Goal: Transaction & Acquisition: Purchase product/service

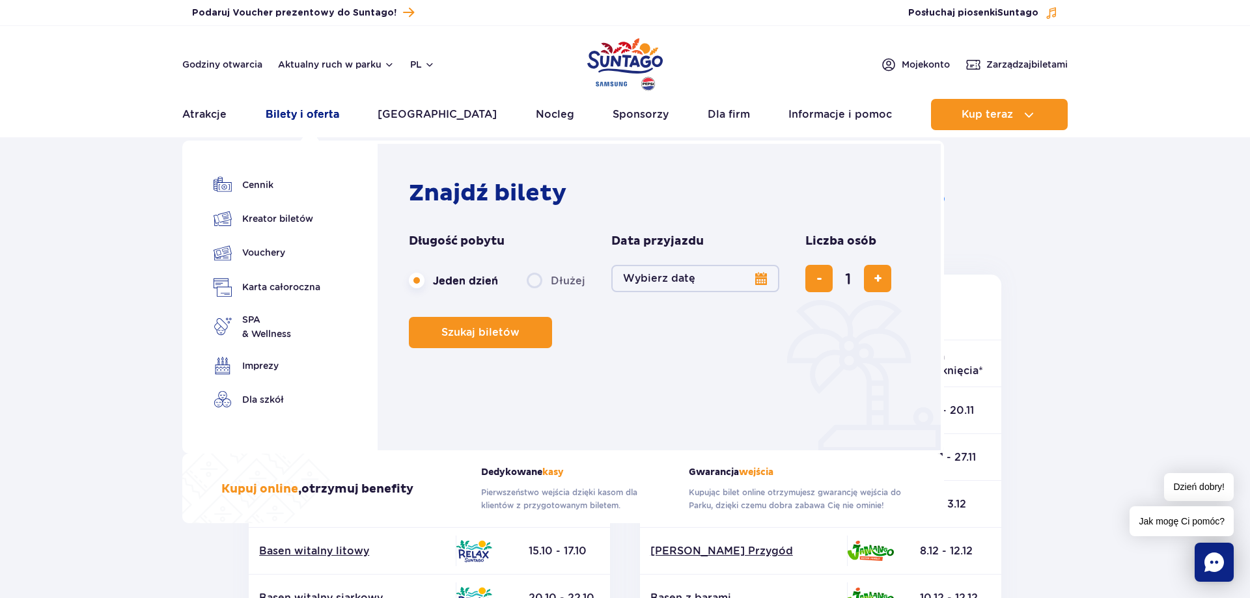
click at [329, 111] on link "Bilety i oferta" at bounding box center [303, 114] width 74 height 31
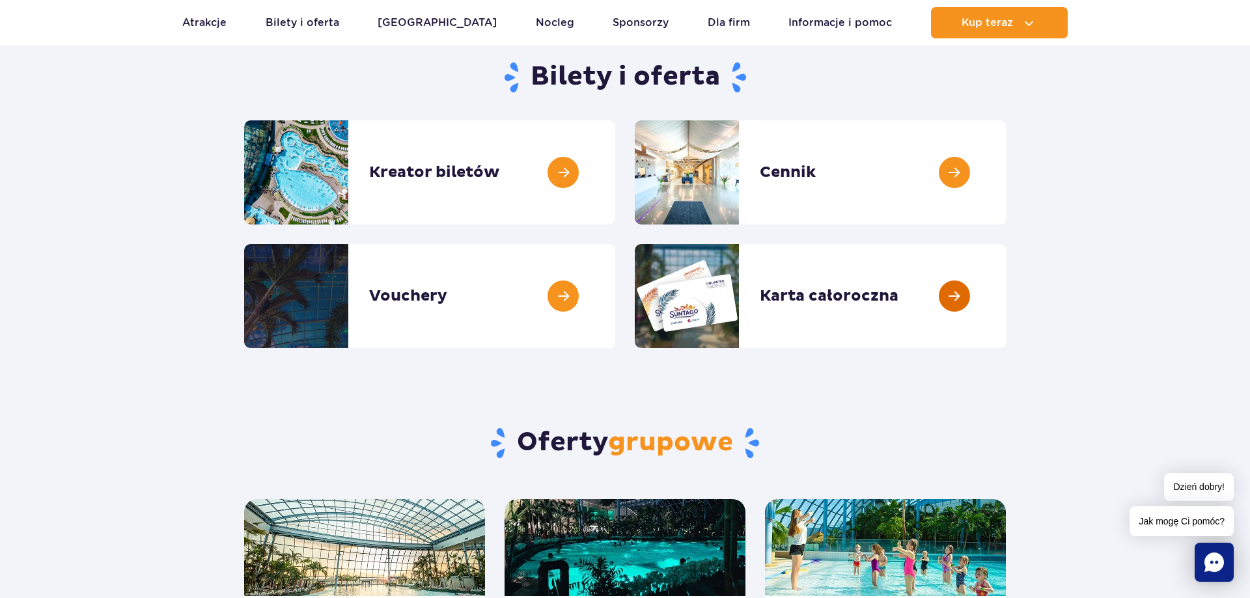
scroll to position [66, 0]
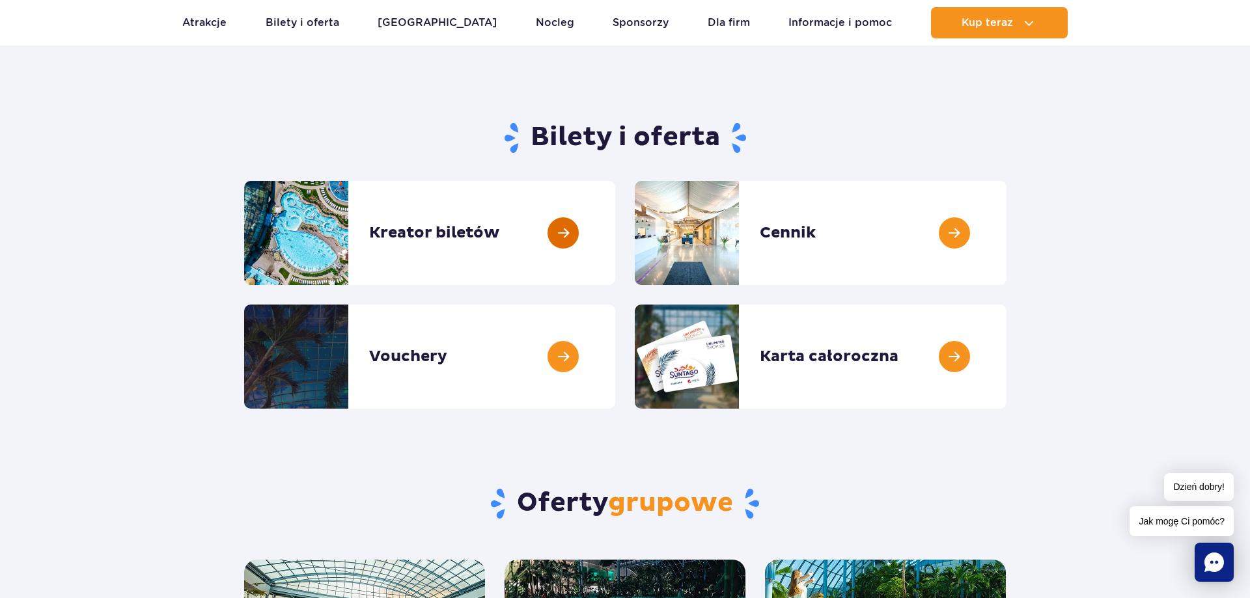
click at [615, 224] on link at bounding box center [615, 233] width 0 height 104
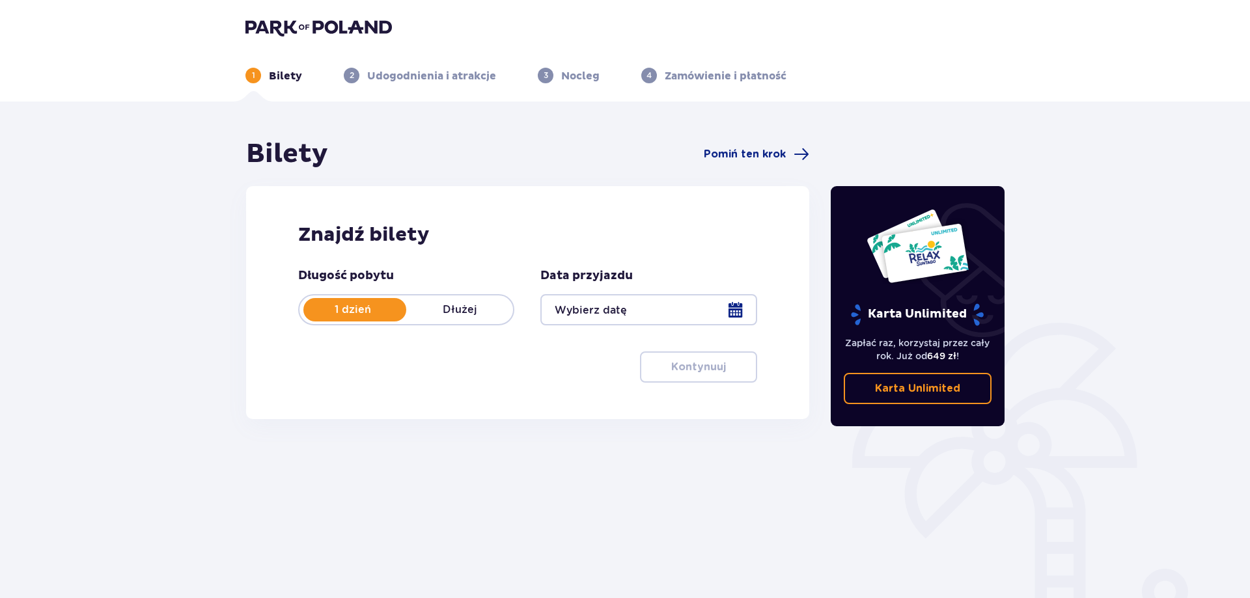
click at [562, 309] on div at bounding box center [648, 309] width 216 height 31
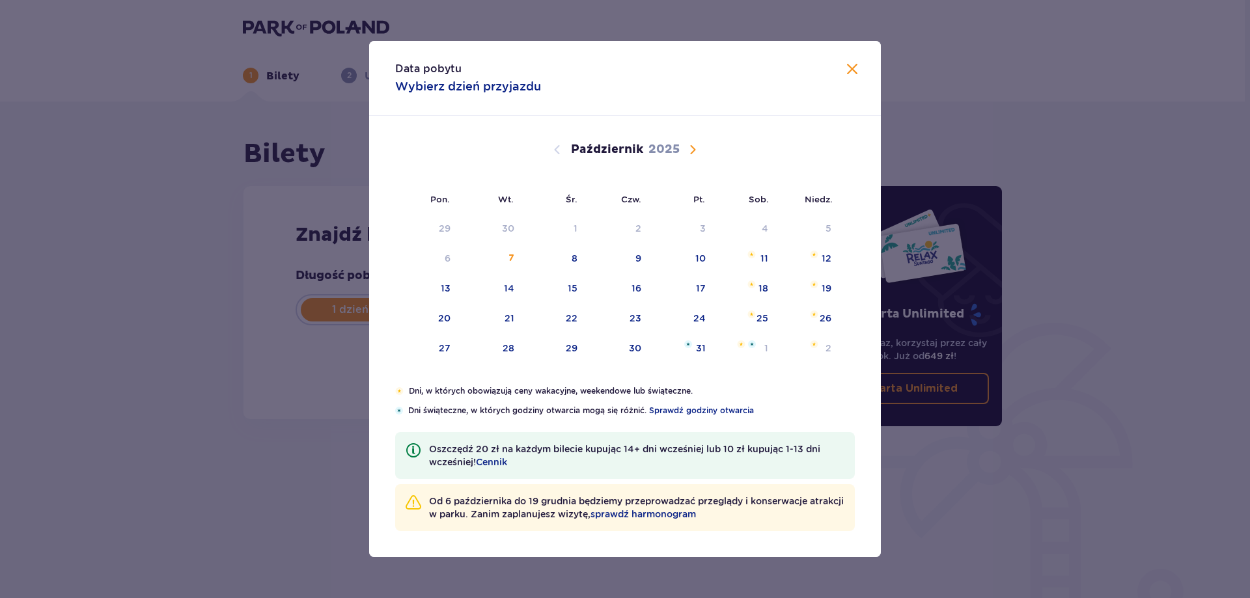
click at [691, 146] on span "Następny miesiąc" at bounding box center [693, 150] width 16 height 16
click at [768, 261] on div "8" at bounding box center [744, 259] width 63 height 29
type input "[DATE]"
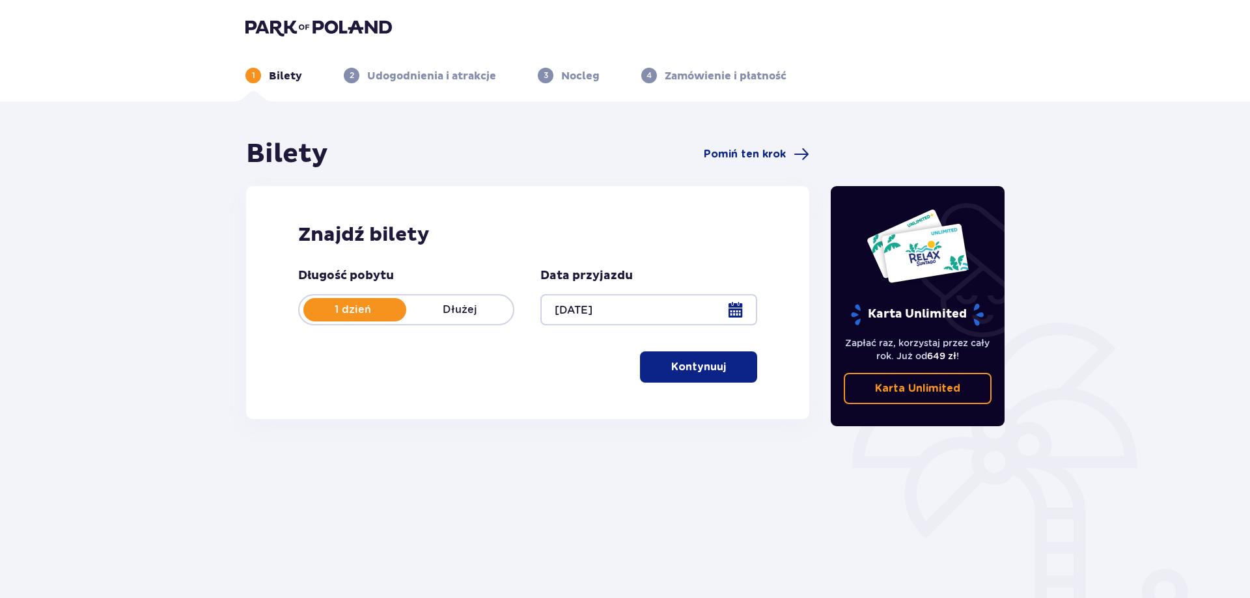
click at [706, 372] on p "Kontynuuj" at bounding box center [698, 367] width 55 height 14
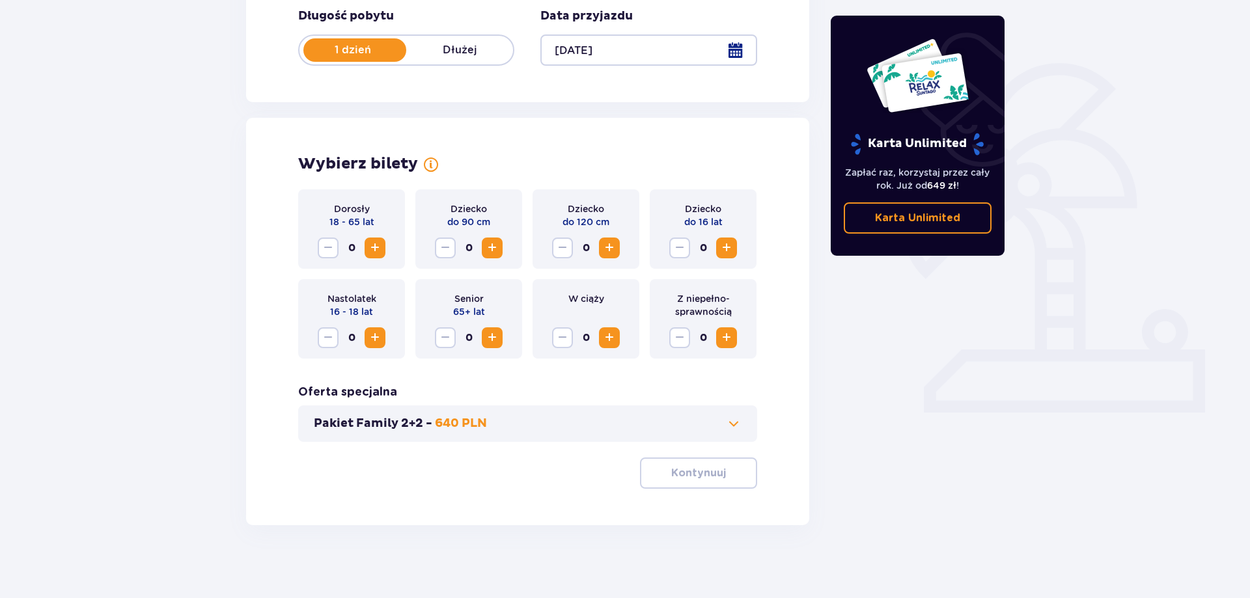
scroll to position [265, 0]
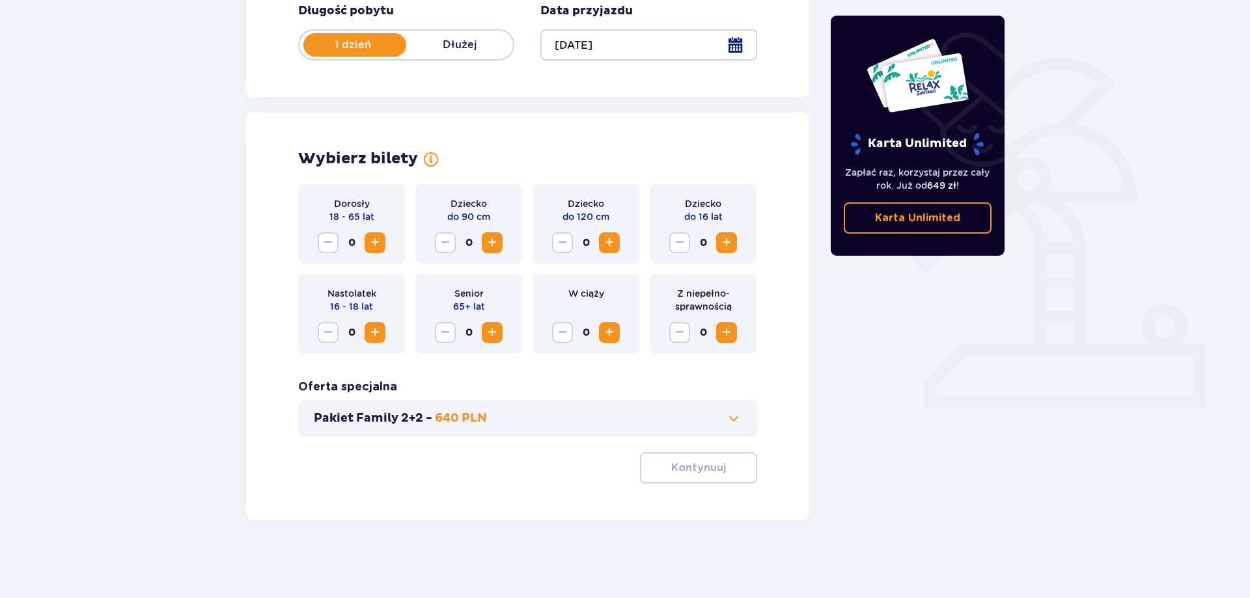
click at [383, 242] on button "Zwiększ" at bounding box center [375, 242] width 21 height 21
click at [382, 242] on span "Zwiększ" at bounding box center [375, 243] width 16 height 16
click at [676, 470] on p "Kontynuuj" at bounding box center [698, 468] width 55 height 14
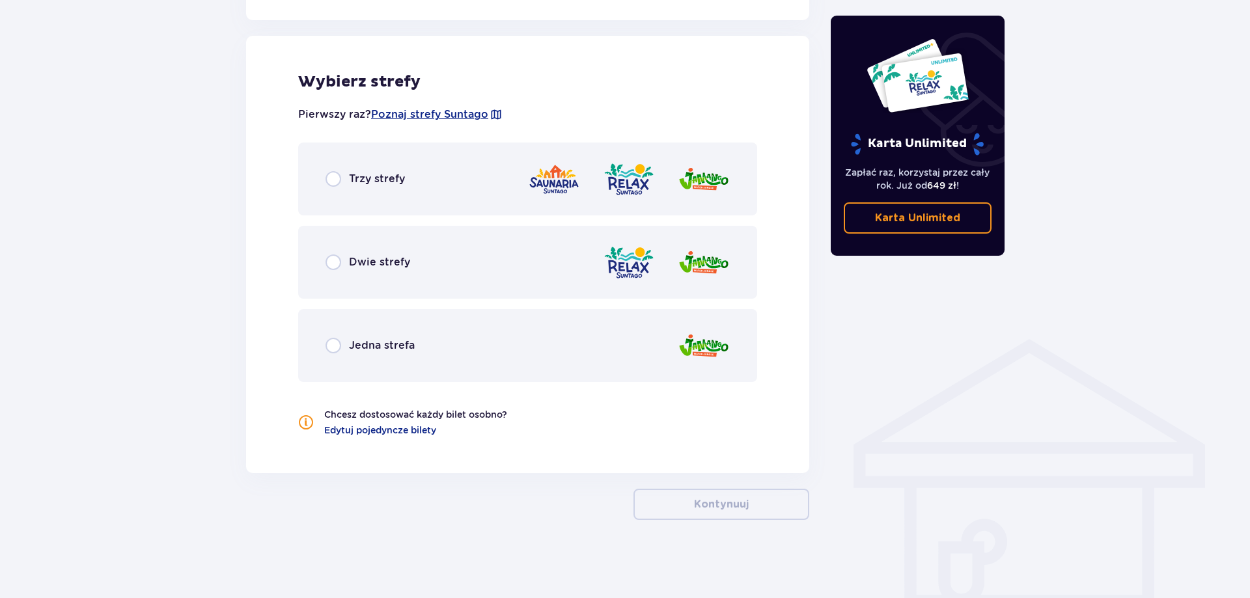
click at [436, 192] on div "Trzy strefy" at bounding box center [527, 179] width 459 height 73
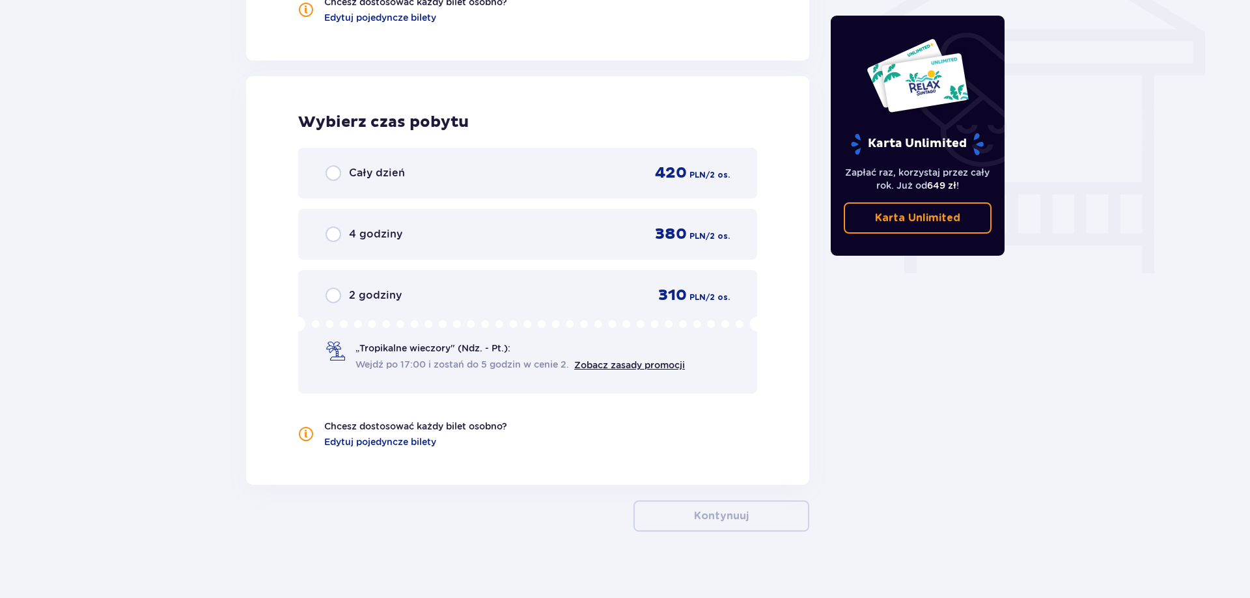
scroll to position [1143, 0]
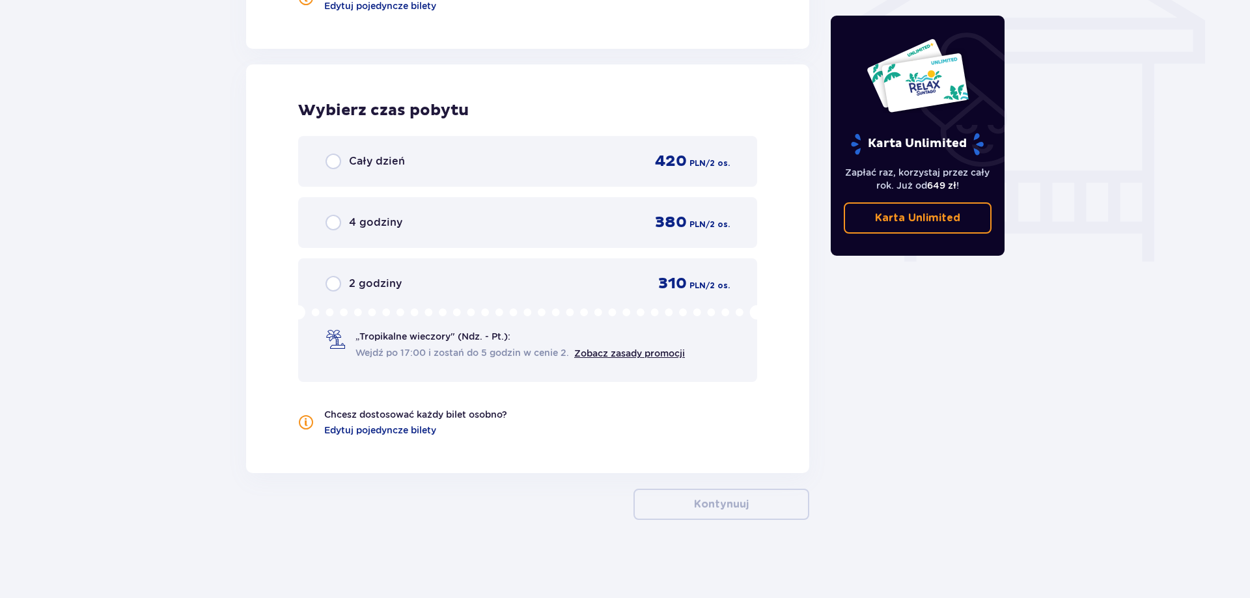
click at [432, 166] on div "Cały dzień 420 PLN / 2 os." at bounding box center [528, 162] width 404 height 20
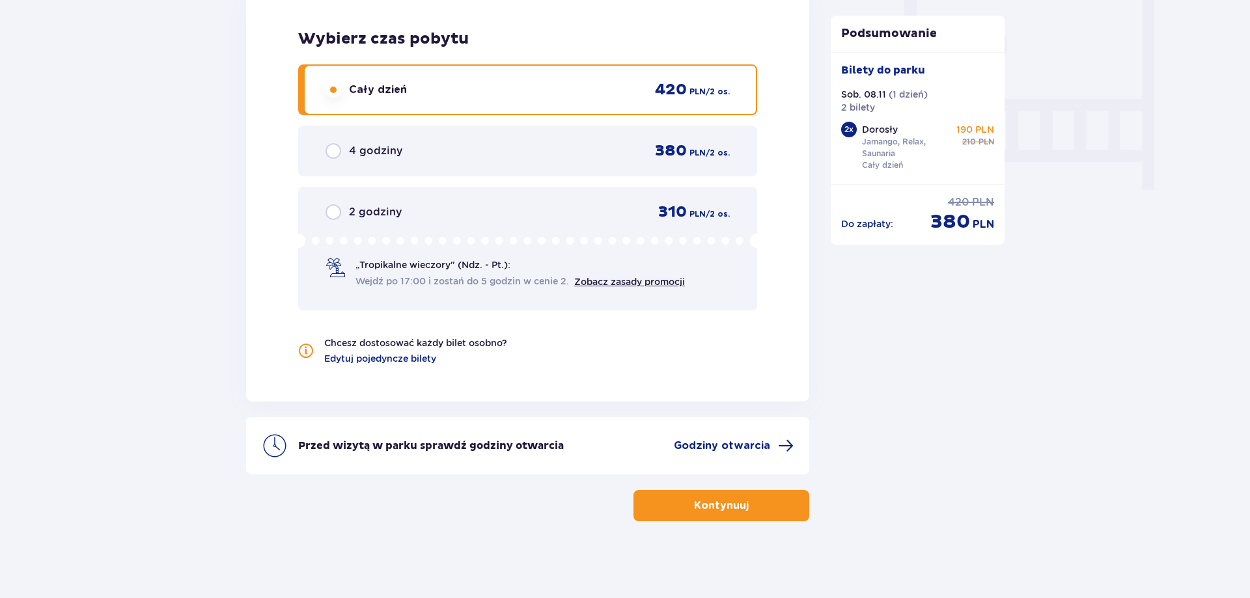
scroll to position [1215, 0]
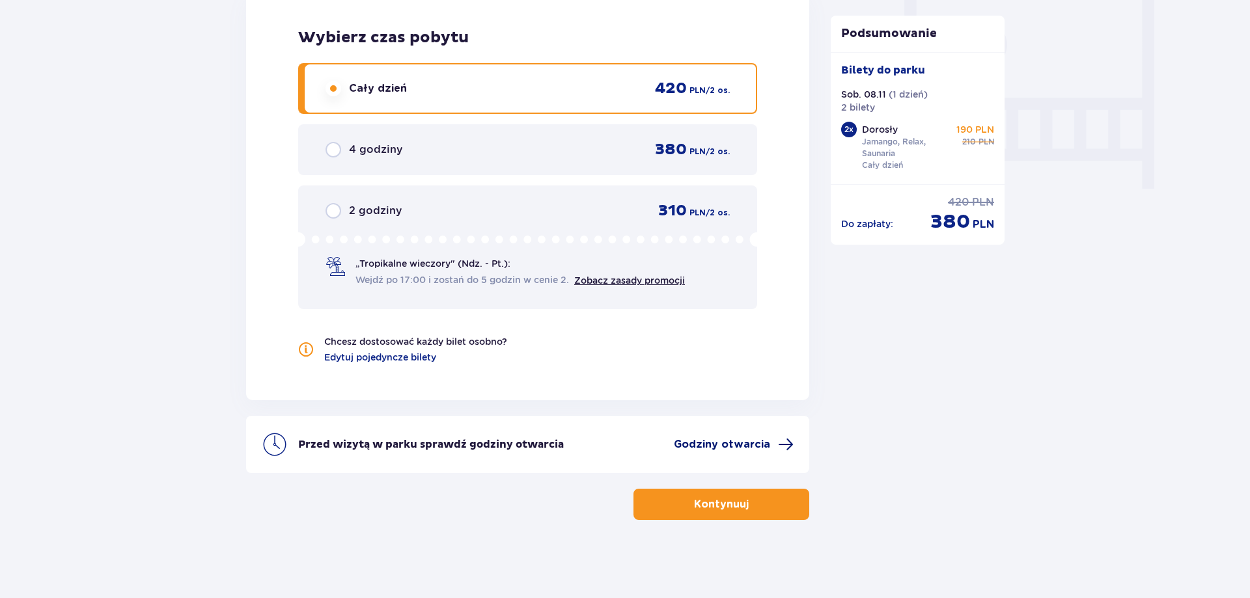
click at [714, 448] on span "Godziny otwarcia" at bounding box center [722, 444] width 96 height 14
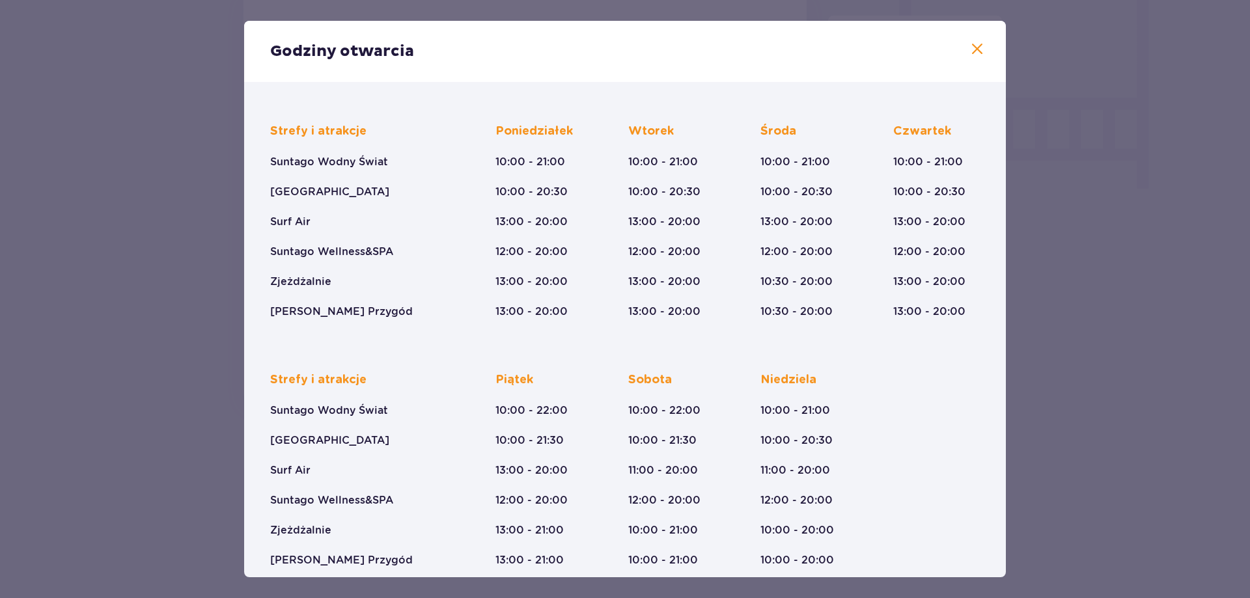
scroll to position [90, 0]
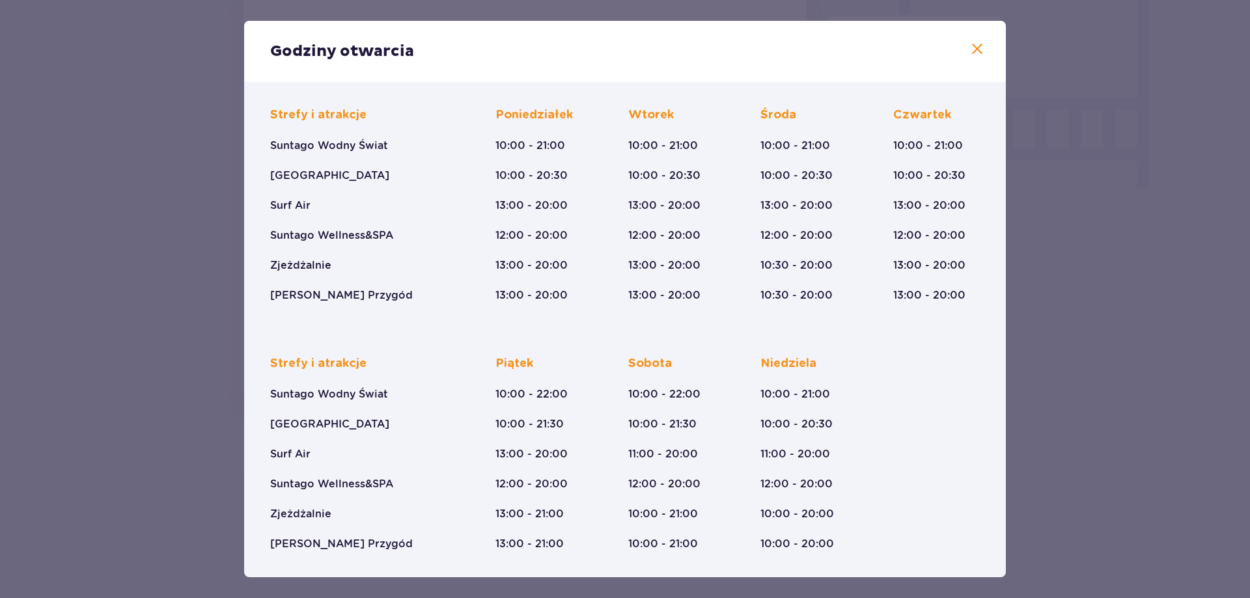
click at [207, 273] on div "Godziny otwarcia Styczeń - Grudzień Trzech Króli (5-6.01.26) Strefy i atrakcje …" at bounding box center [625, 299] width 1250 height 598
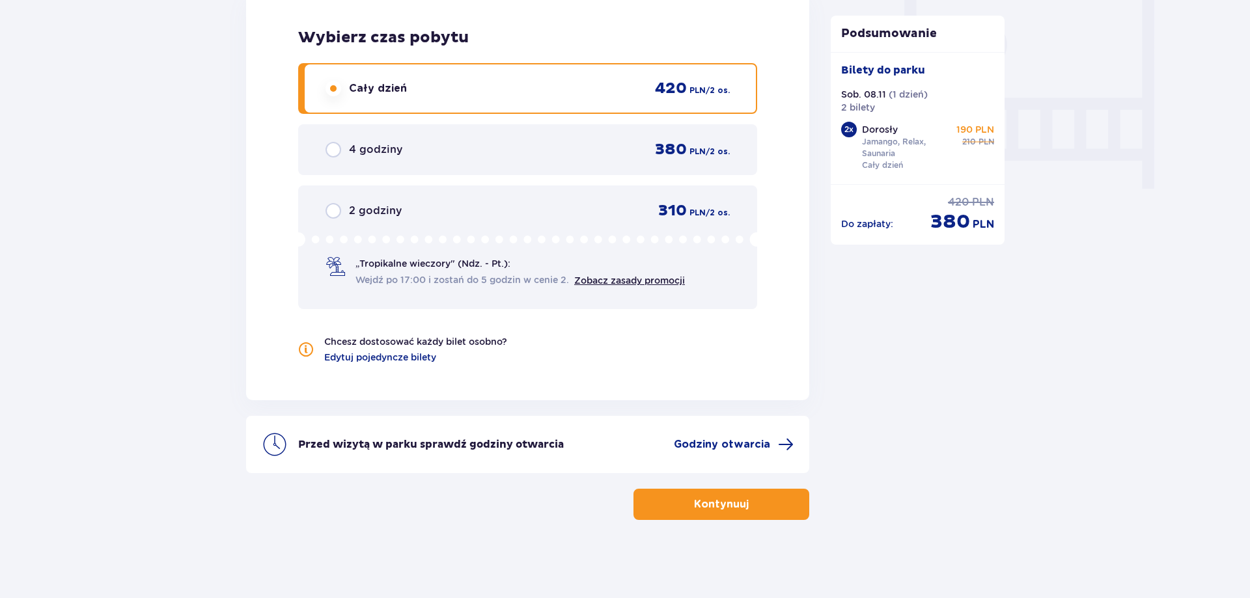
click at [740, 494] on button "Kontynuuj" at bounding box center [721, 504] width 176 height 31
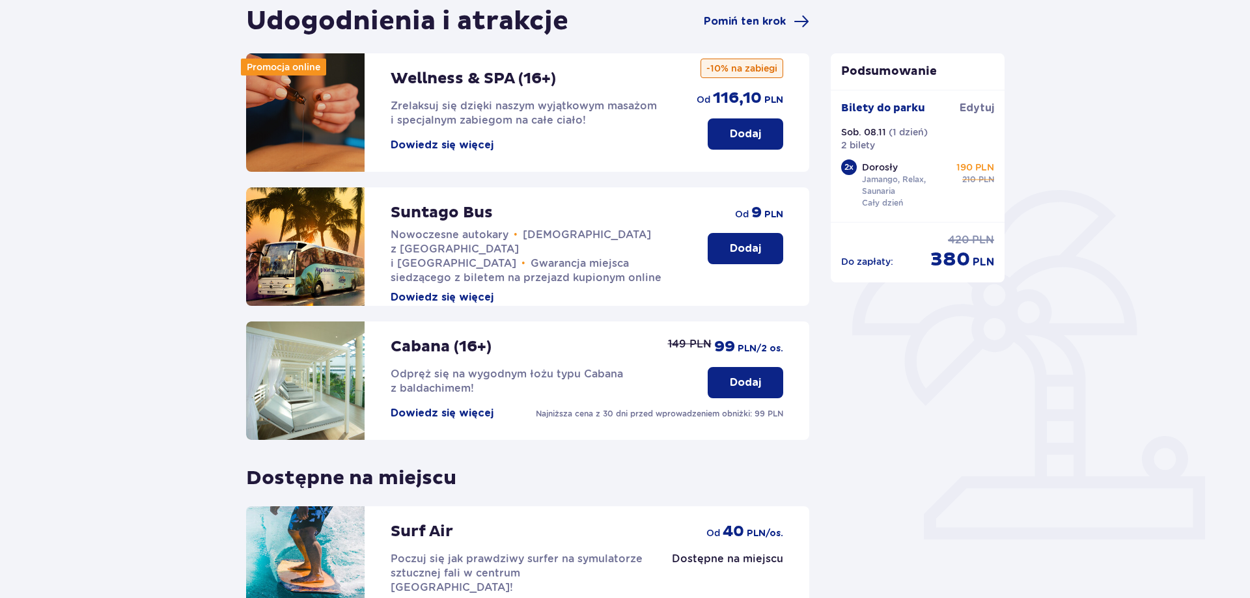
scroll to position [285, 0]
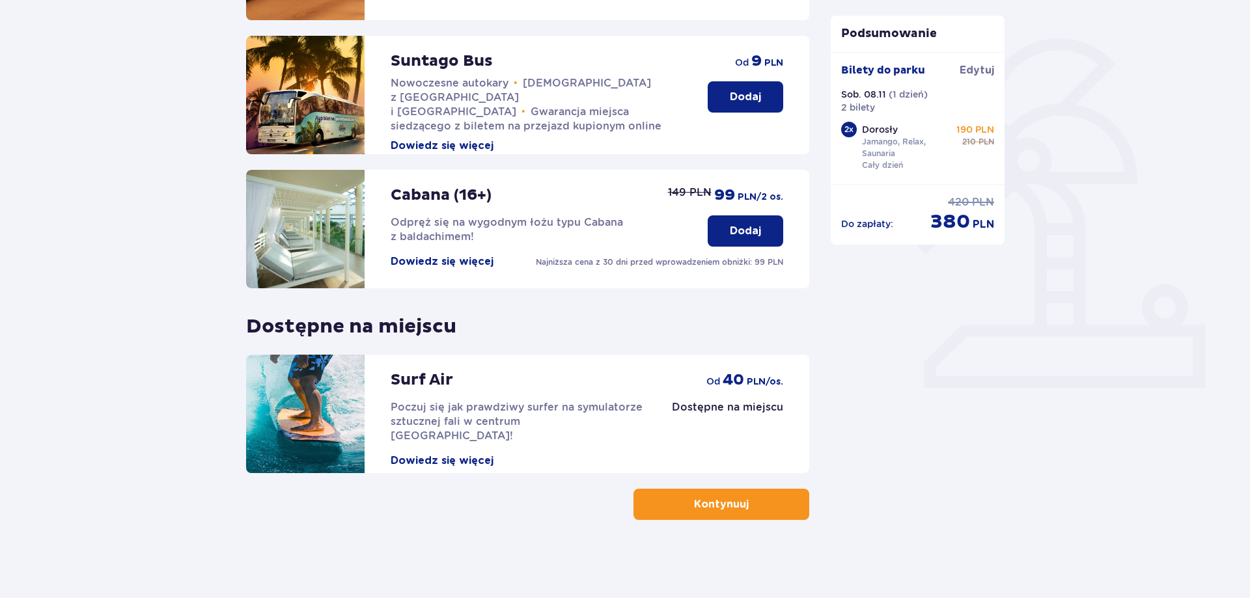
click at [667, 511] on button "Kontynuuj" at bounding box center [721, 504] width 176 height 31
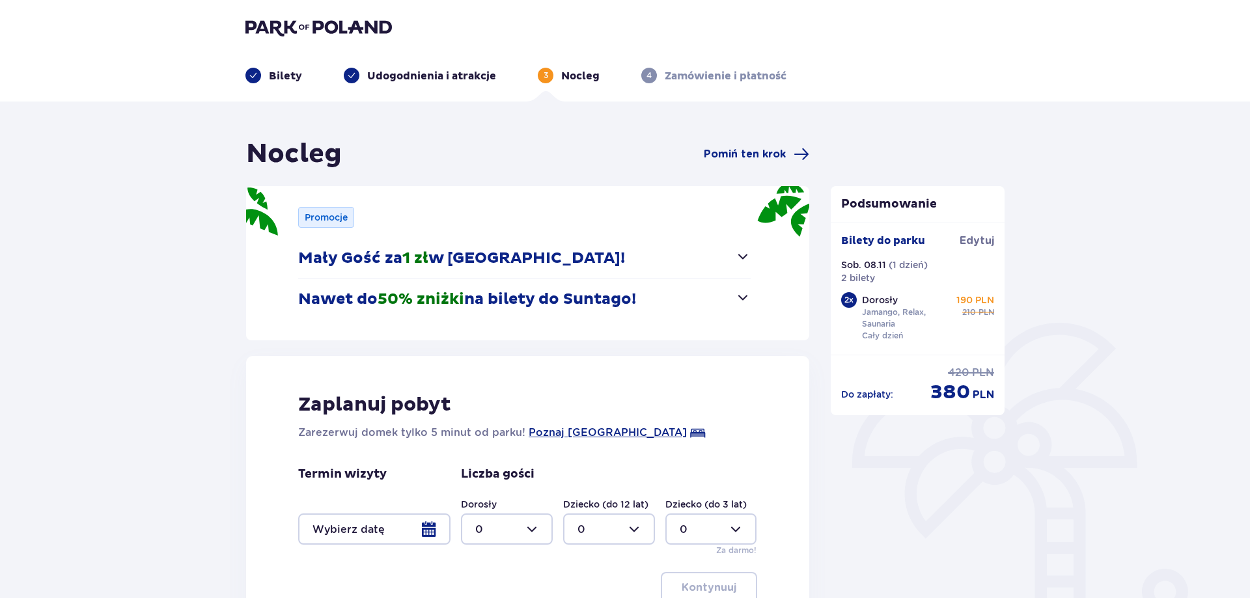
click at [523, 264] on p "Mały Gość za 1 zł w [GEOGRAPHIC_DATA]!" at bounding box center [461, 259] width 327 height 20
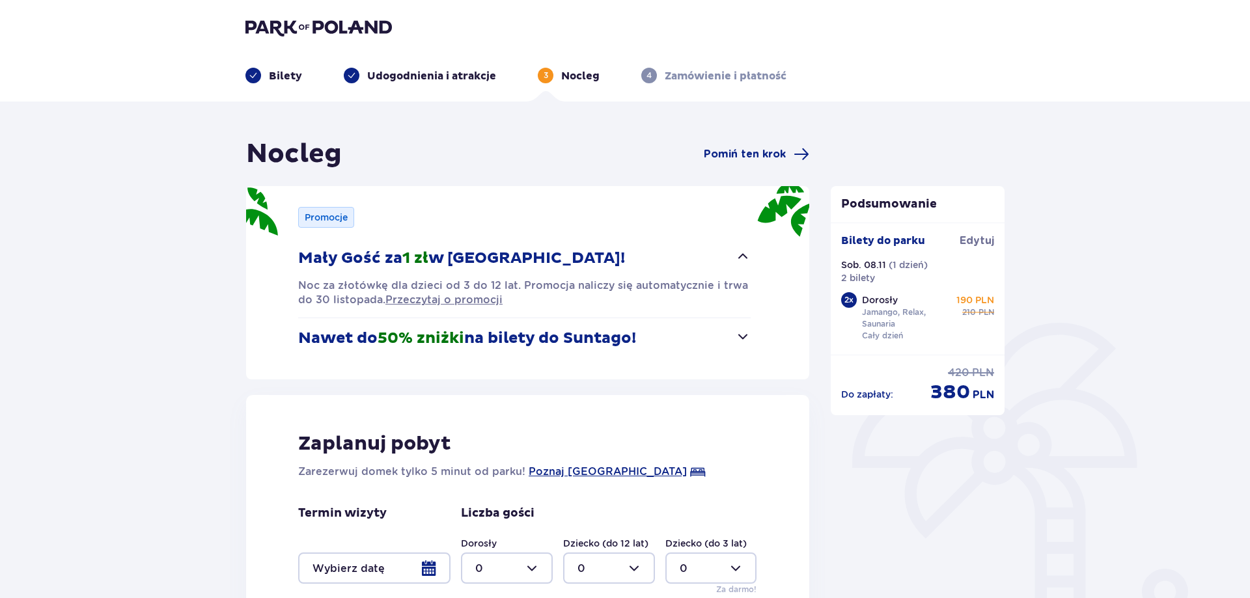
click at [533, 343] on p "Nawet do 50% zniżki na bilety do [GEOGRAPHIC_DATA]!" at bounding box center [467, 339] width 338 height 20
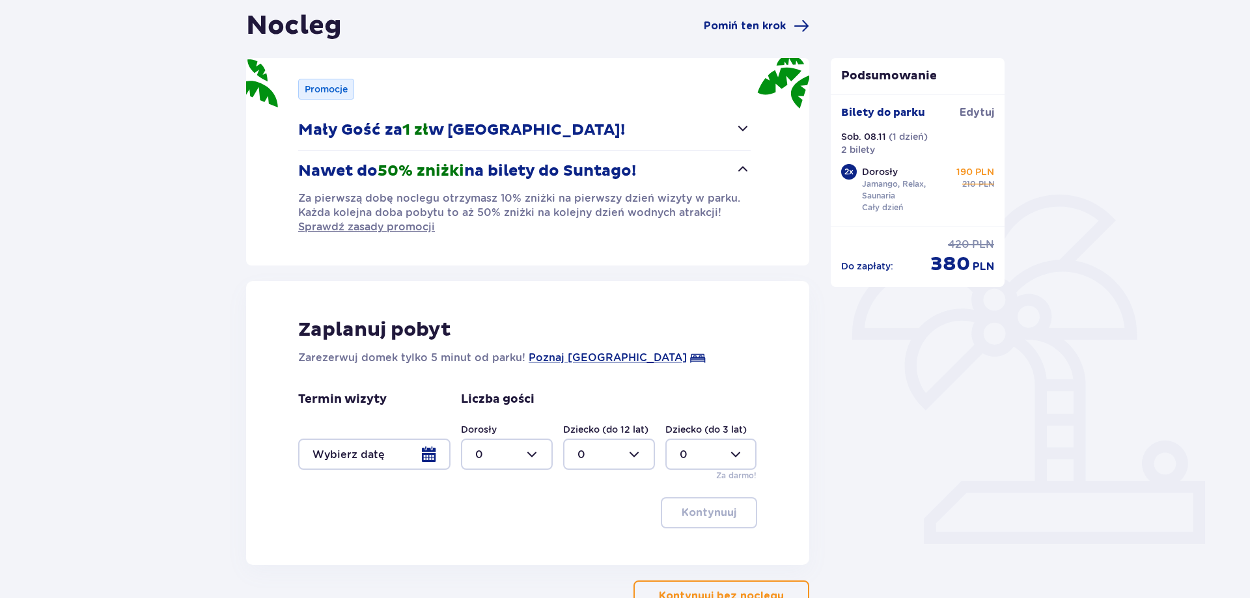
scroll to position [220, 0]
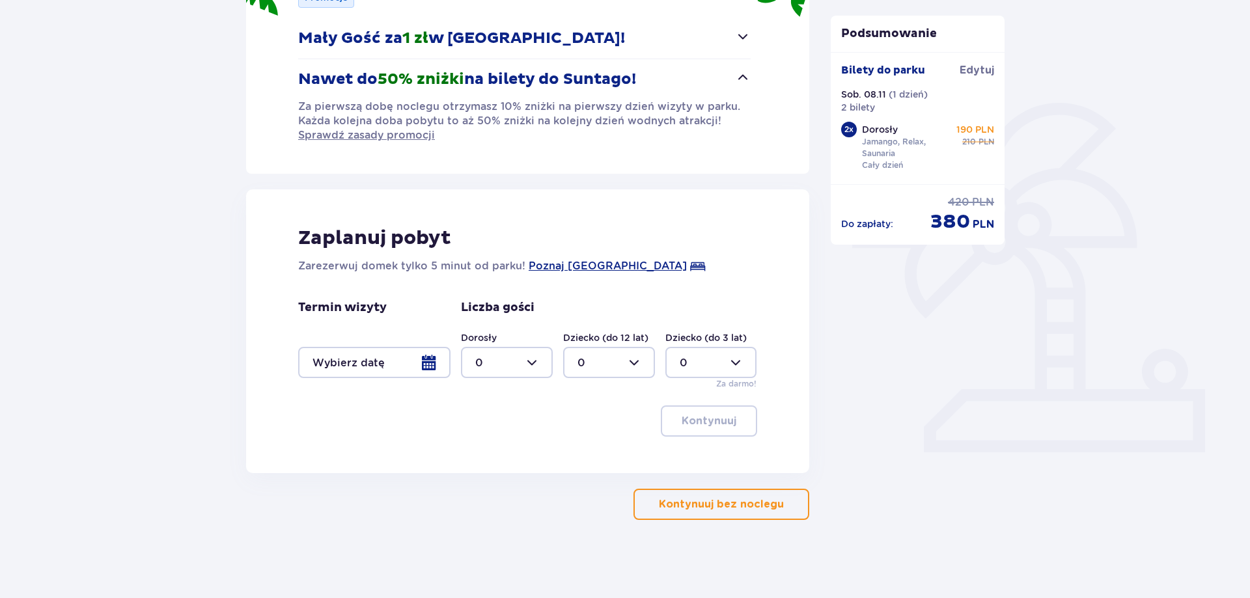
click at [718, 504] on p "Kontynuuj bez noclegu" at bounding box center [721, 504] width 125 height 14
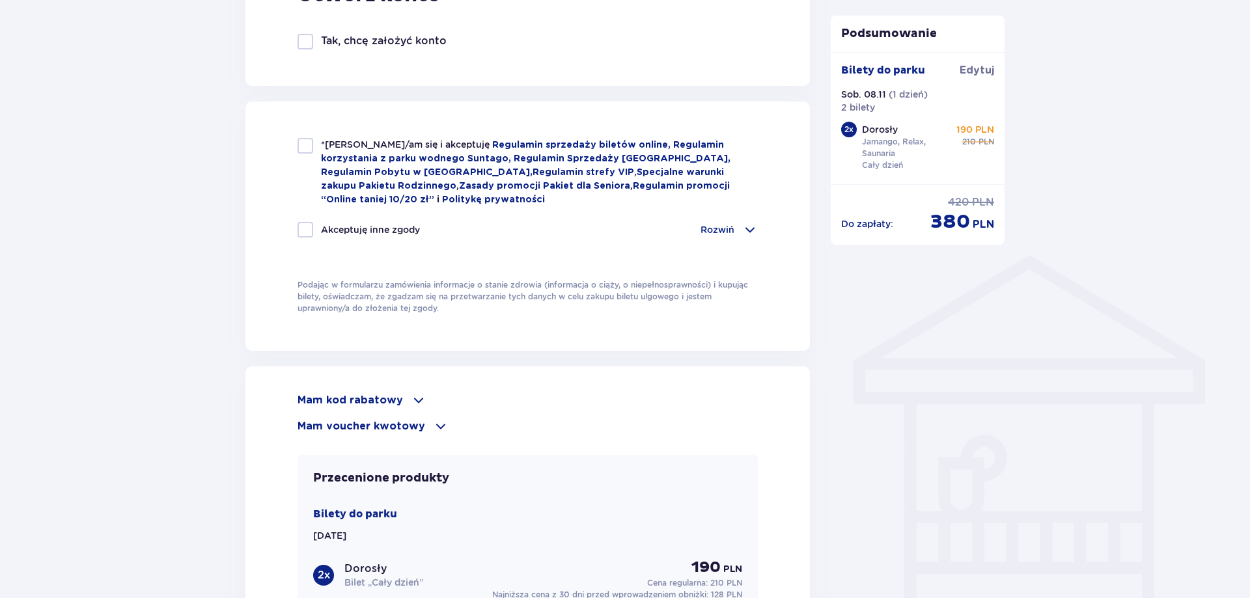
scroll to position [1126, 0]
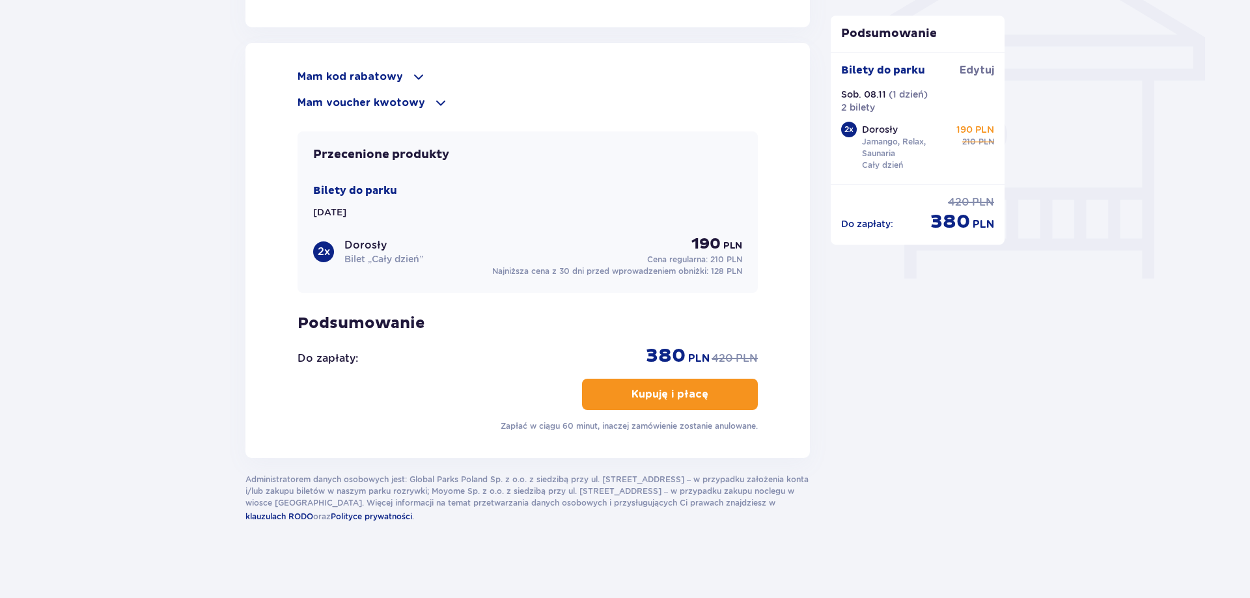
click at [415, 96] on p "Mam voucher kwotowy" at bounding box center [362, 103] width 128 height 14
